Goal: Find specific page/section: Find specific page/section

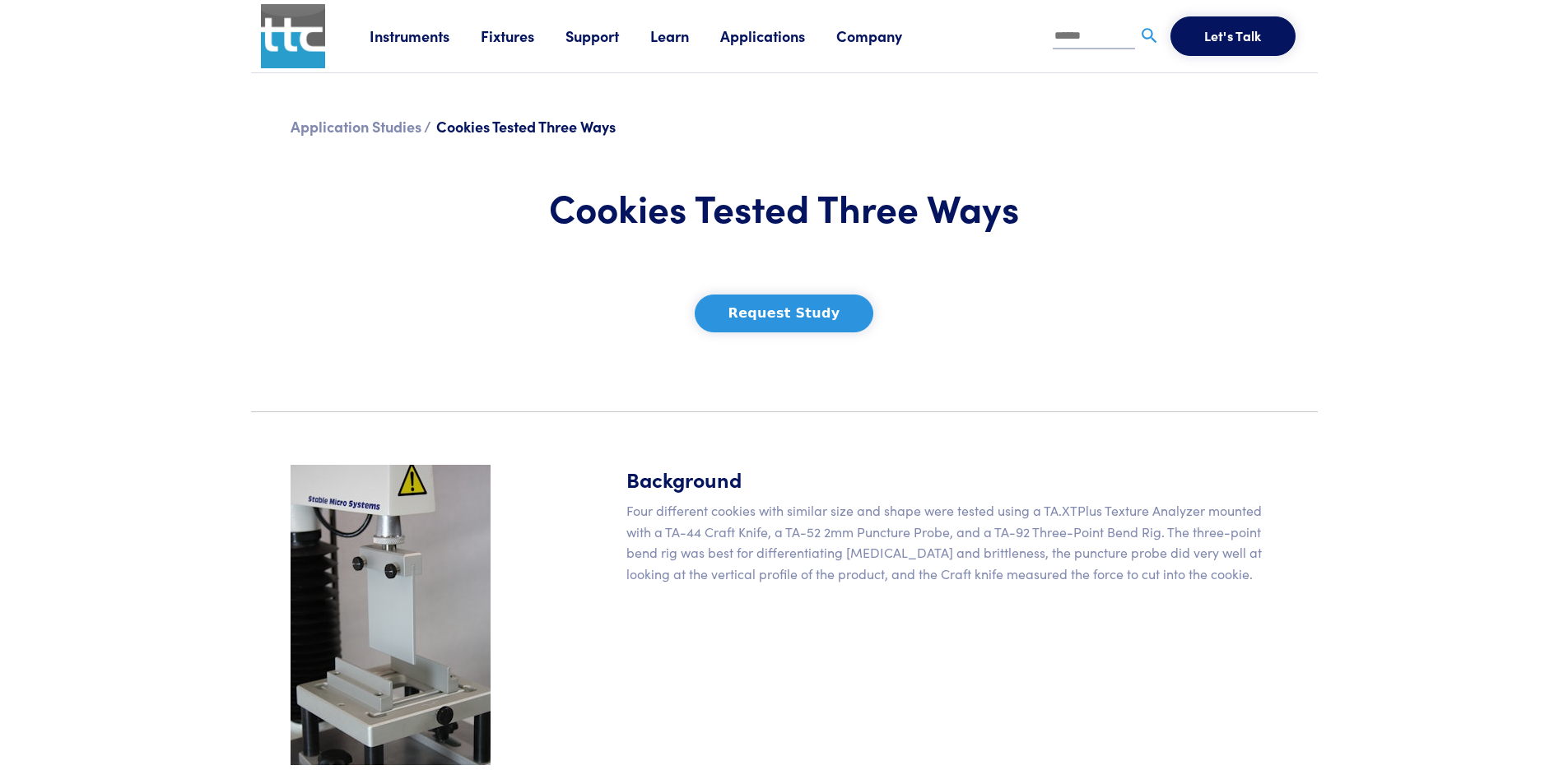
click at [397, 36] on link "Instruments" at bounding box center [425, 36] width 112 height 21
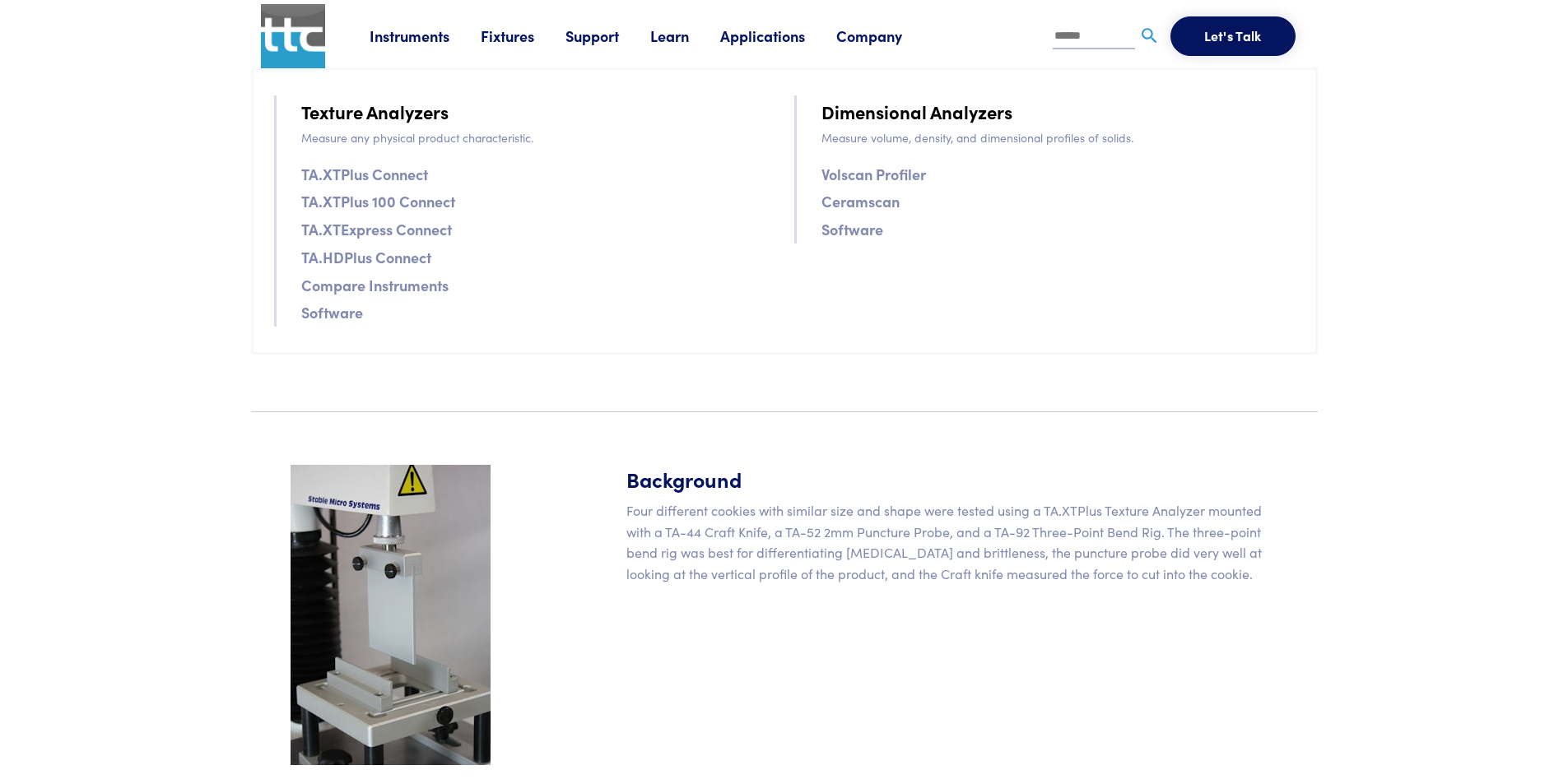
click at [369, 174] on link "TA.XTPlus Connect" at bounding box center [364, 174] width 126 height 24
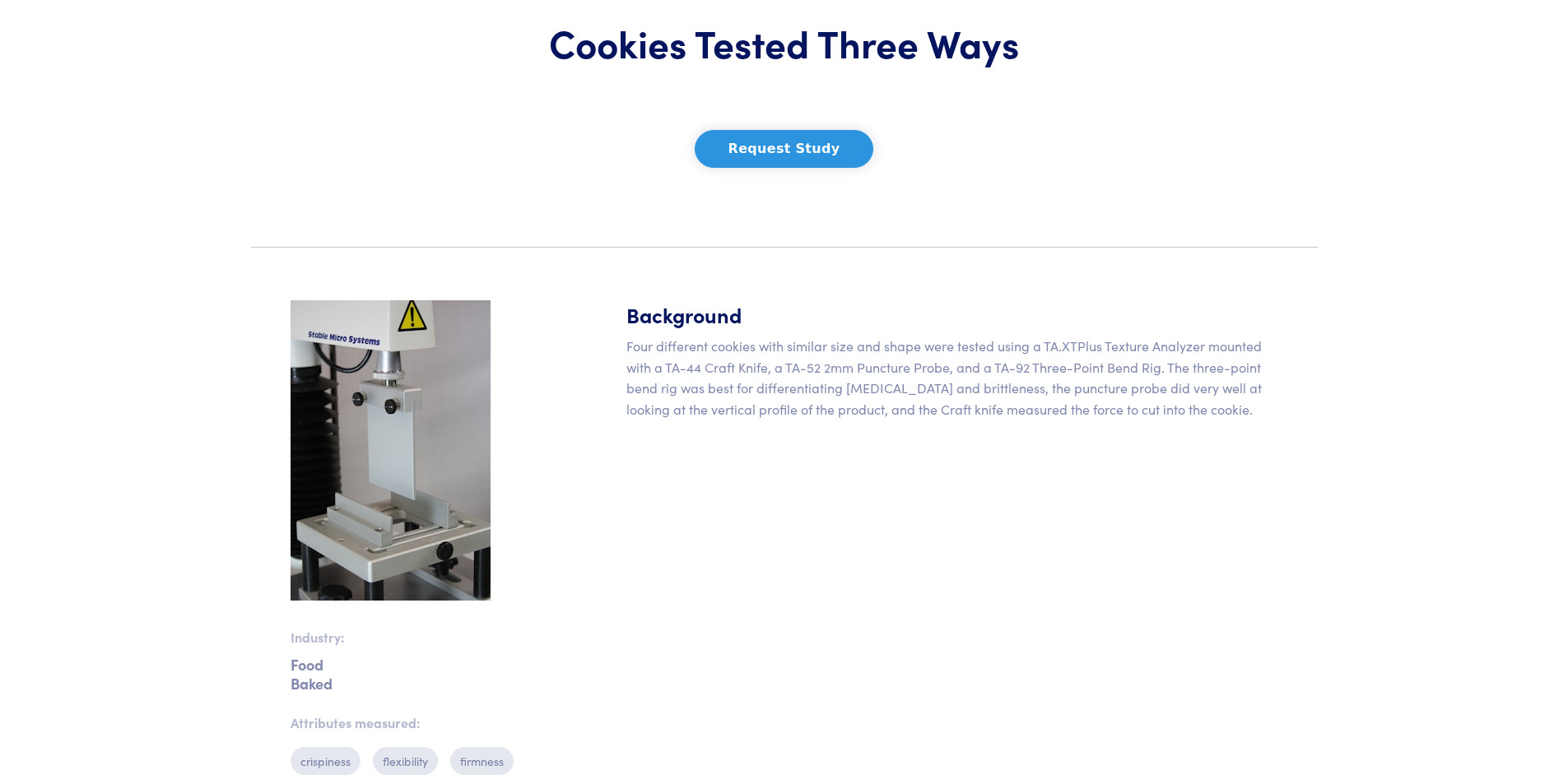
scroll to position [247, 0]
